Goal: Navigation & Orientation: Find specific page/section

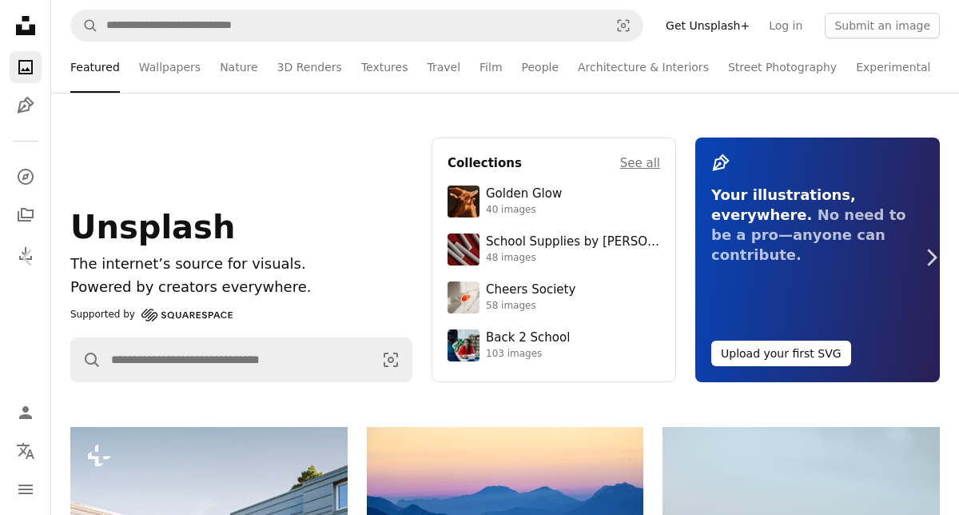
scroll to position [5639, 0]
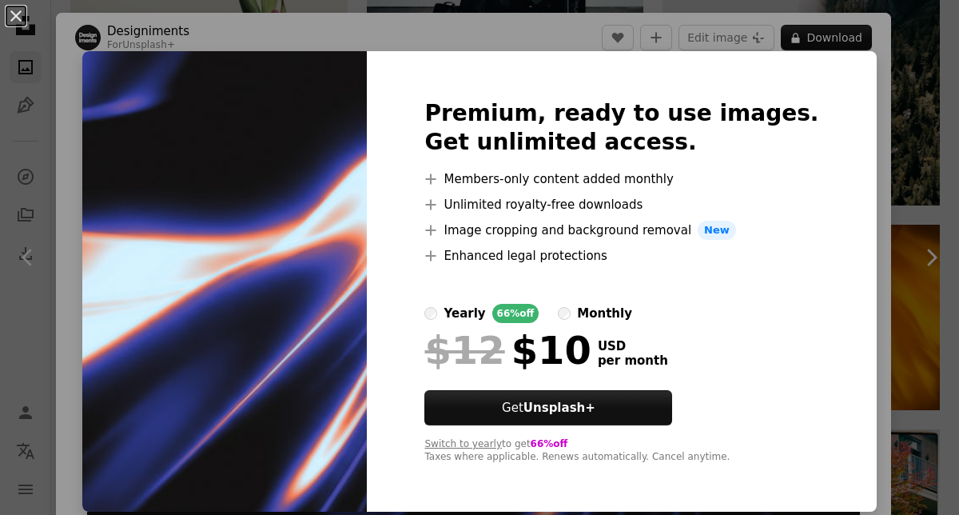
click at [485, 314] on div "yearly" at bounding box center [464, 313] width 42 height 19
click at [284, 219] on img at bounding box center [224, 281] width 284 height 460
click at [908, 214] on div "An X shape Premium, ready to use images. Get unlimited access. A plus sign Memb…" at bounding box center [479, 257] width 959 height 515
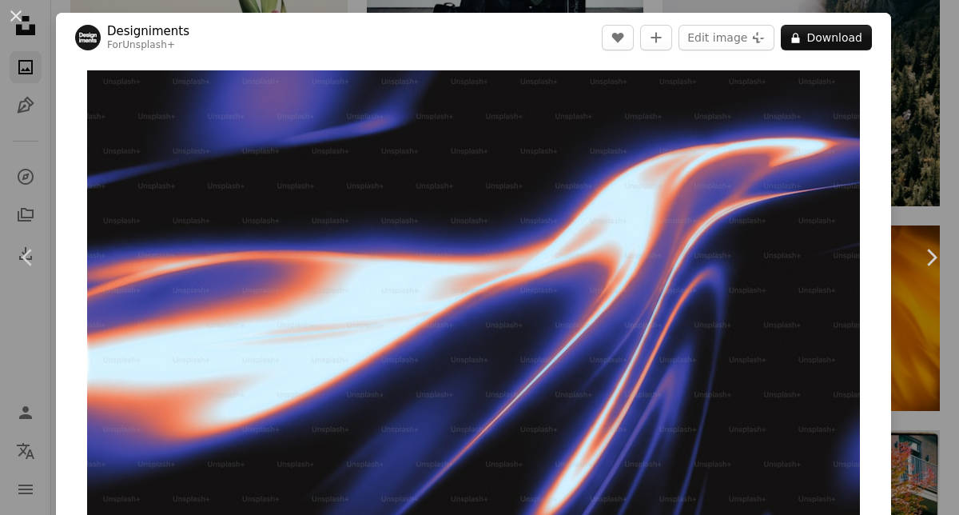
scroll to position [5639, 0]
click at [569, 289] on img "Zoom in on this image" at bounding box center [473, 301] width 773 height 463
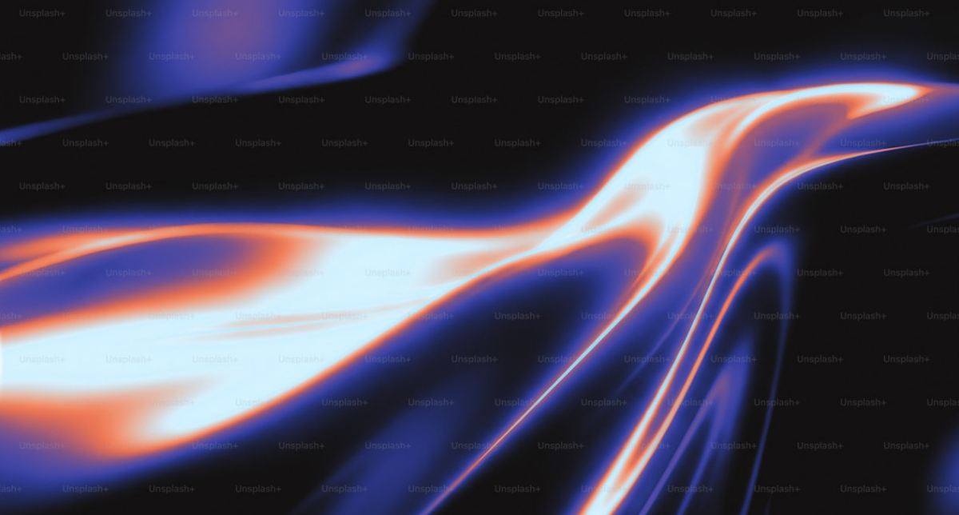
scroll to position [30, 0]
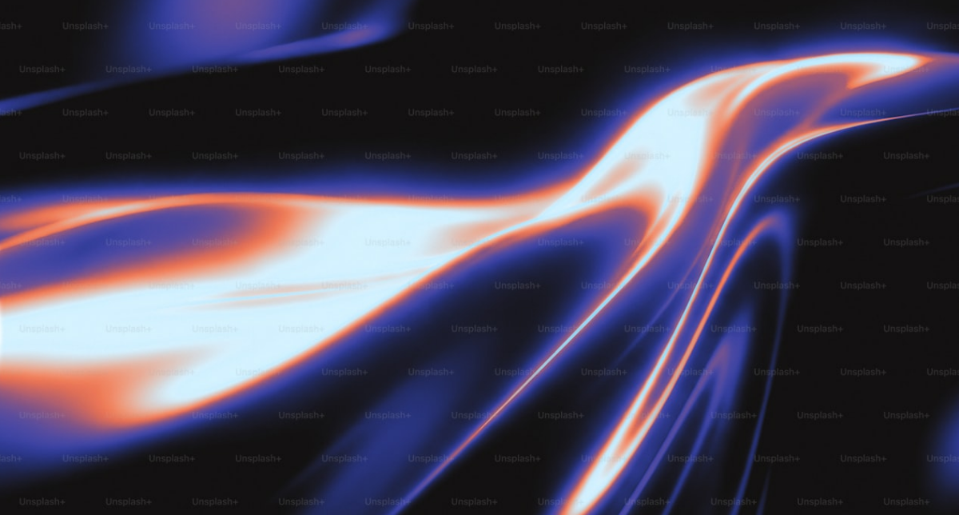
click at [569, 289] on img "Zoom out on this image" at bounding box center [479, 257] width 960 height 576
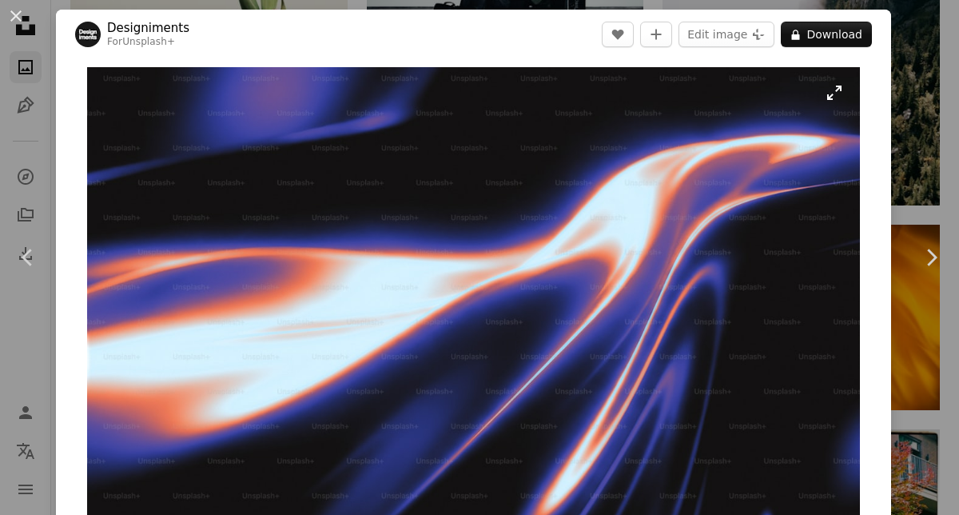
scroll to position [0, 0]
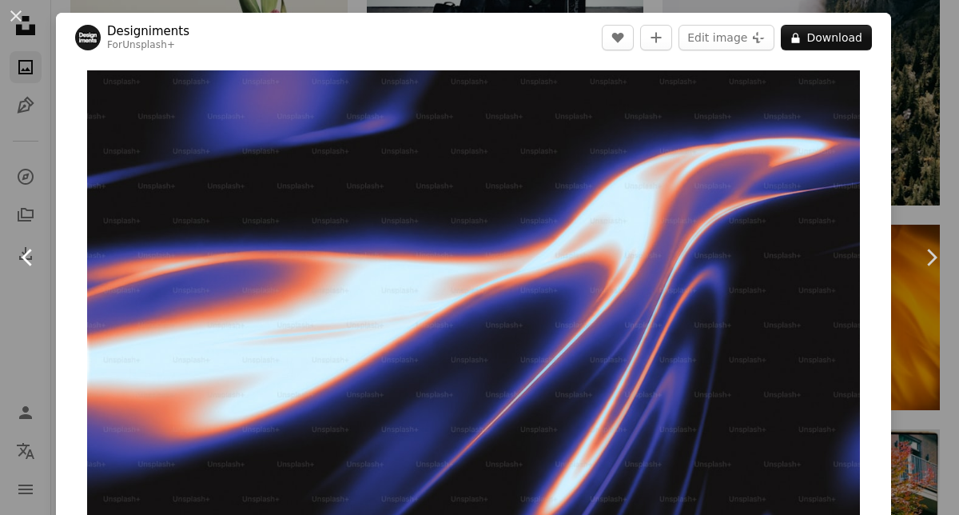
click at [28, 249] on icon "Chevron left" at bounding box center [28, 257] width 26 height 26
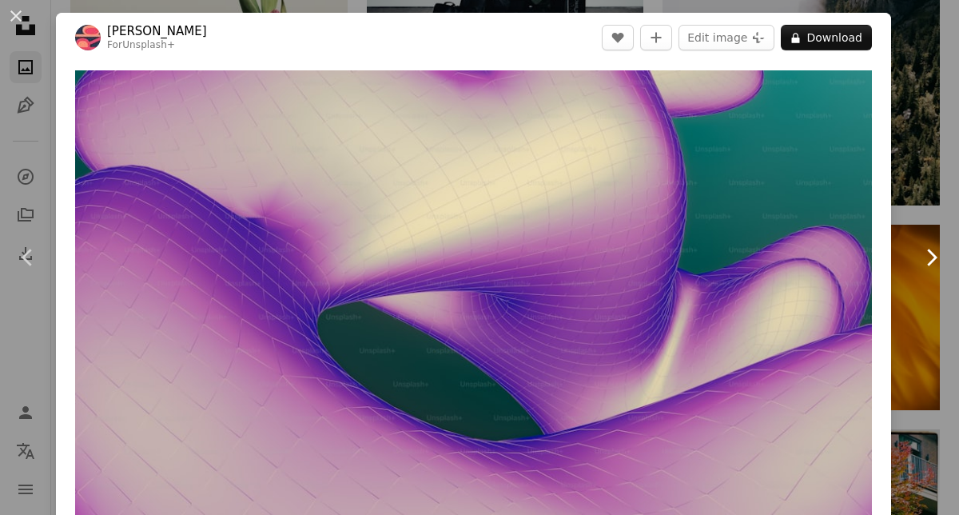
click at [933, 249] on icon "Chevron right" at bounding box center [931, 257] width 26 height 26
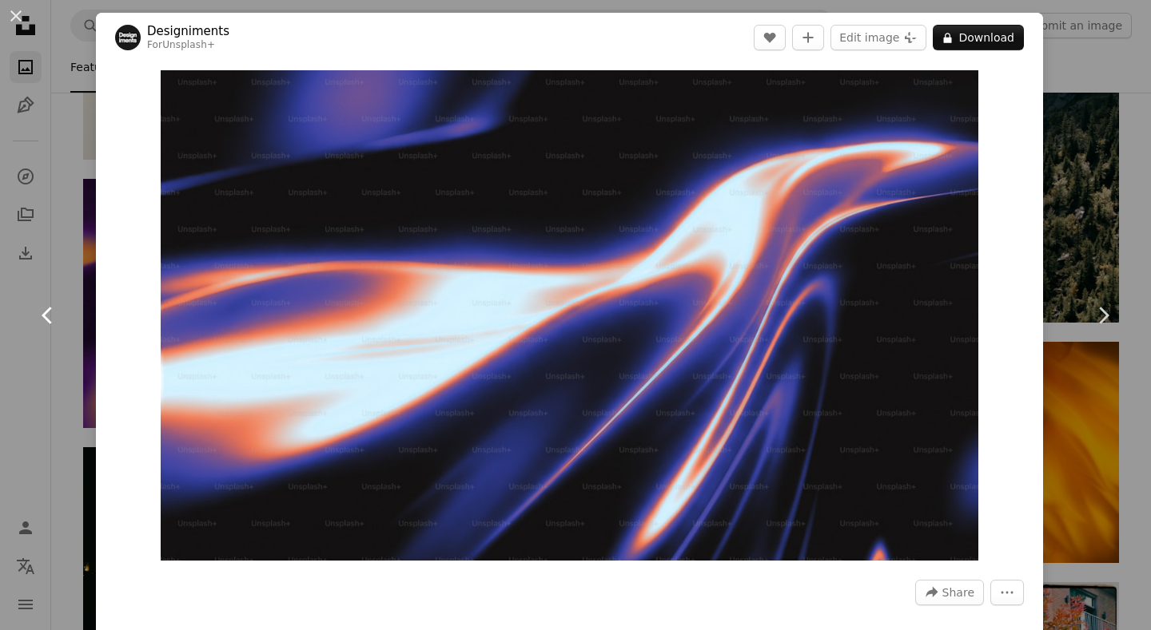
scroll to position [6539, 0]
click at [29, 259] on link "Chevron left" at bounding box center [48, 315] width 96 height 153
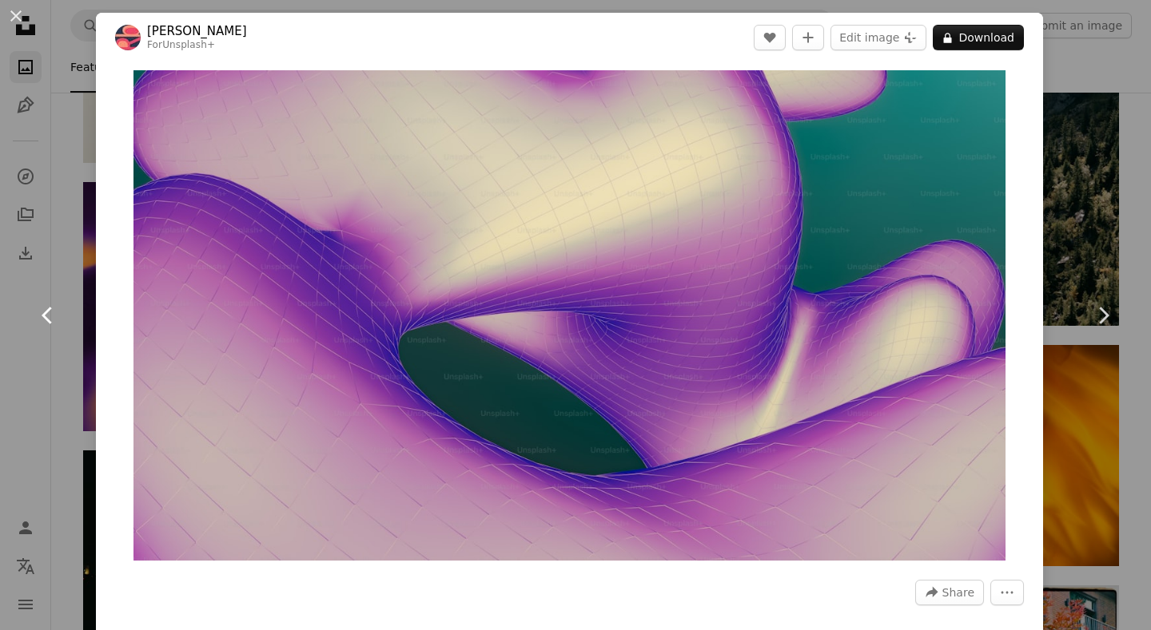
click at [26, 251] on link "Chevron left" at bounding box center [48, 315] width 96 height 153
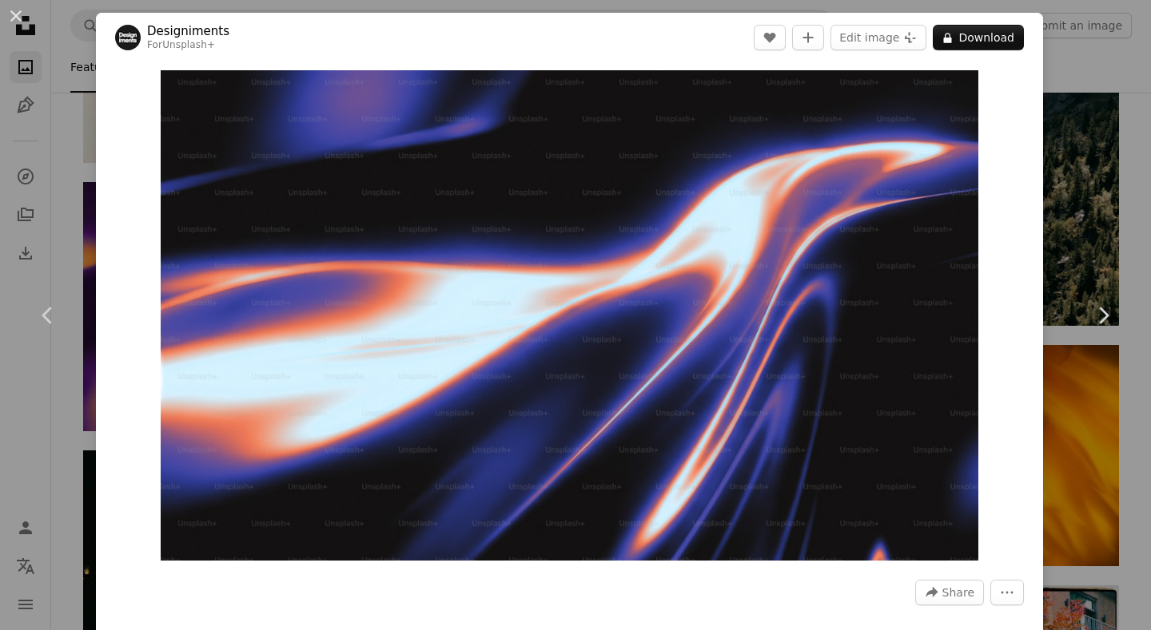
click at [71, 46] on div "An X shape Chevron left Chevron right Designiments For Unsplash+ A heart A plus…" at bounding box center [575, 315] width 1151 height 630
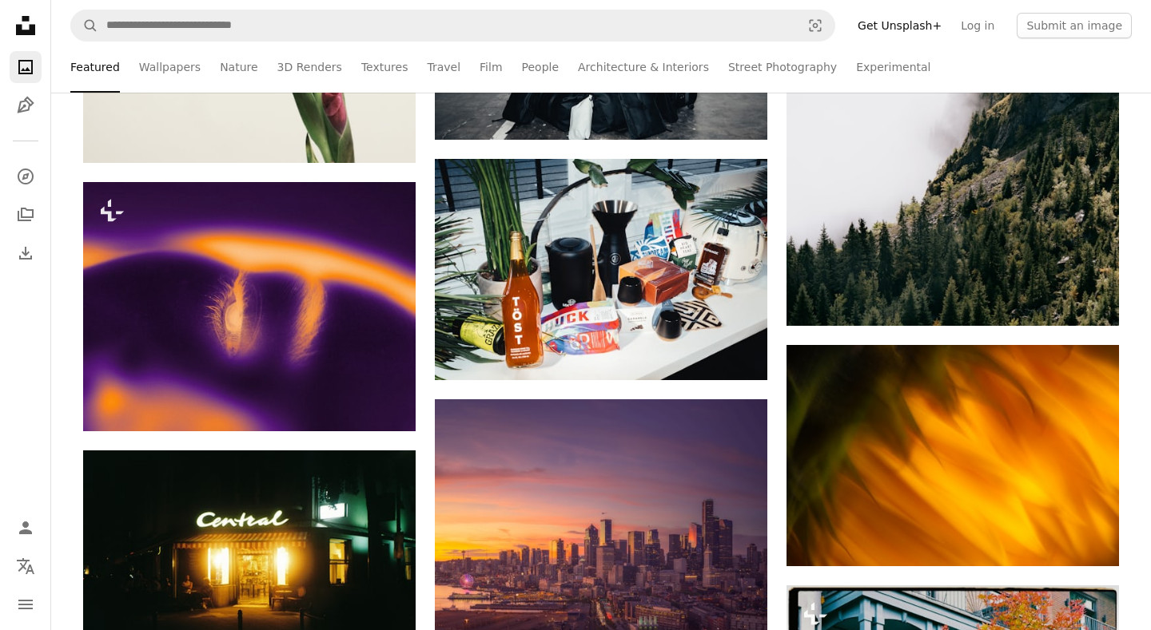
scroll to position [5639, 0]
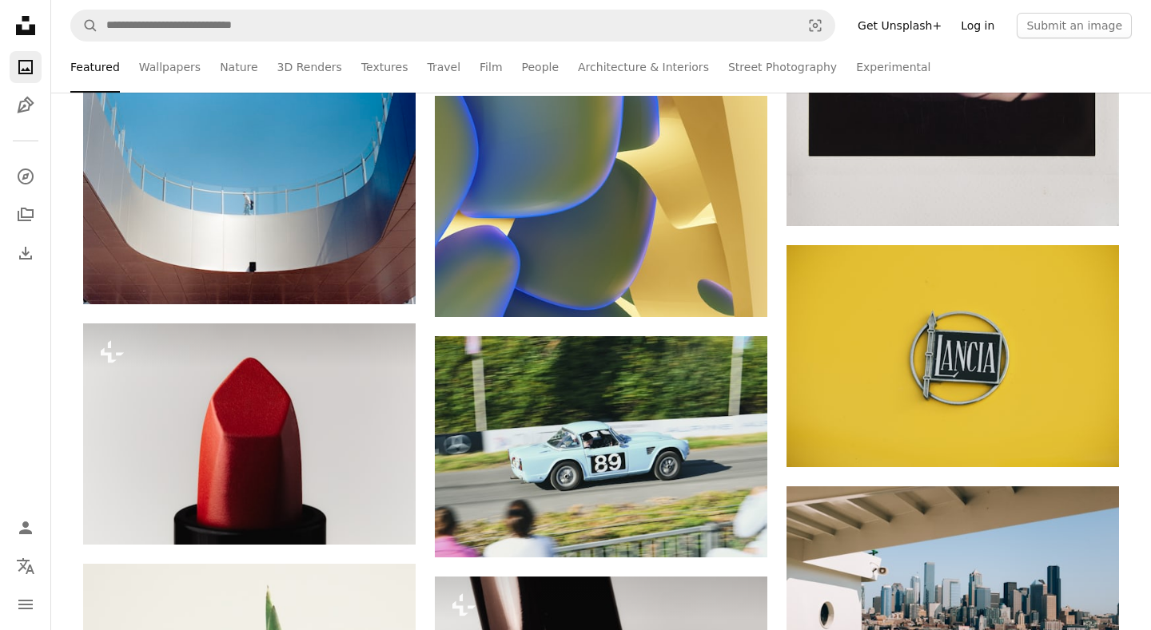
click at [958, 23] on link "Log in" at bounding box center [977, 26] width 53 height 26
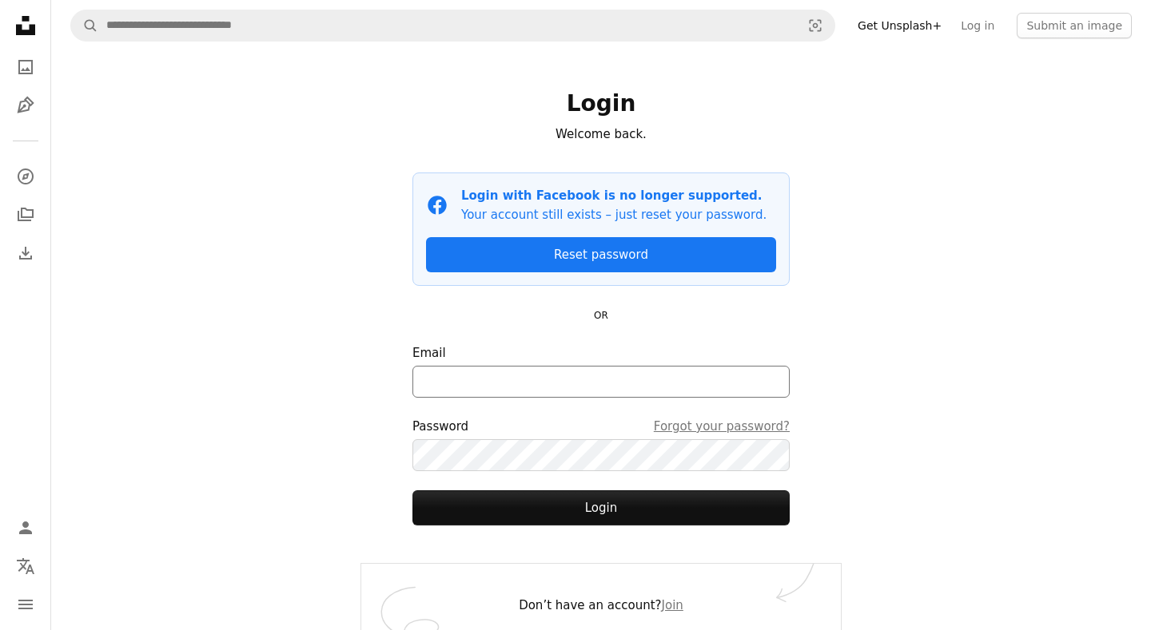
scroll to position [15, 0]
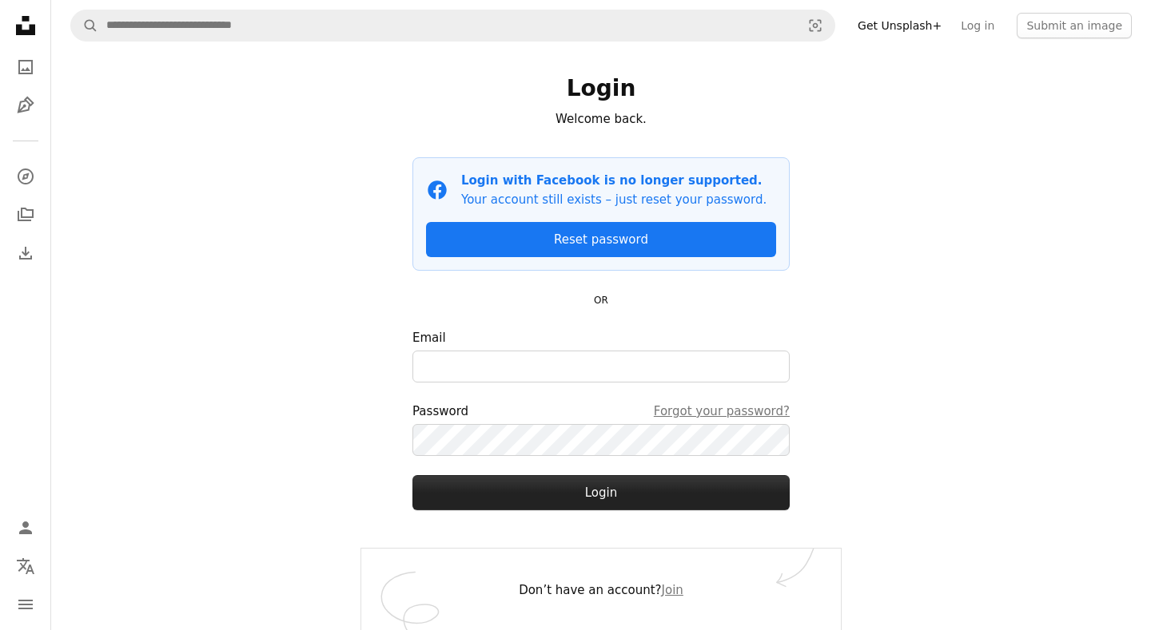
click at [568, 496] on button "Login" at bounding box center [600, 492] width 377 height 35
